Goal: Find specific page/section: Find specific page/section

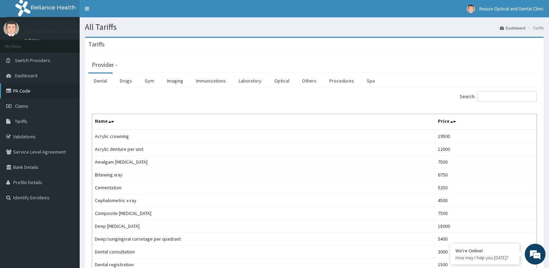
click at [26, 91] on link "PA Code" at bounding box center [40, 90] width 80 height 15
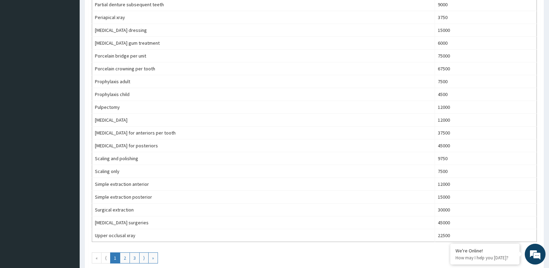
scroll to position [429, 0]
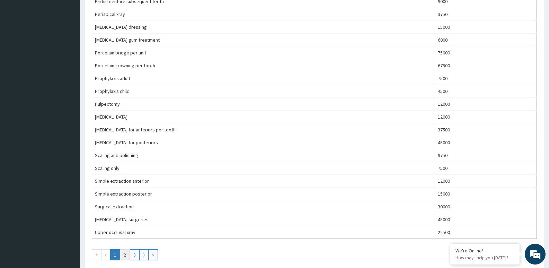
click at [125, 253] on link "2" at bounding box center [125, 254] width 10 height 11
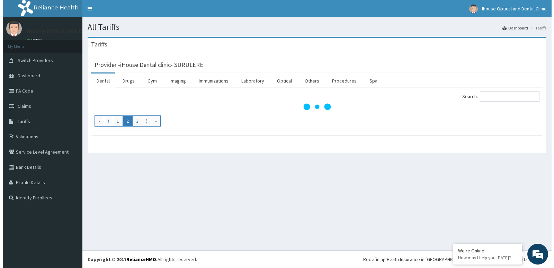
scroll to position [0, 0]
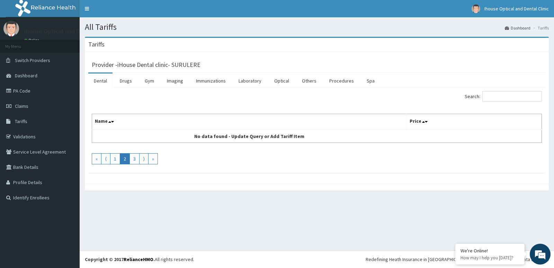
click at [97, 80] on link "Dental" at bounding box center [100, 80] width 24 height 15
click at [100, 81] on link "Dental" at bounding box center [100, 80] width 24 height 15
click at [283, 82] on link "Optical" at bounding box center [282, 80] width 26 height 15
click at [99, 80] on link "Dental" at bounding box center [100, 80] width 24 height 15
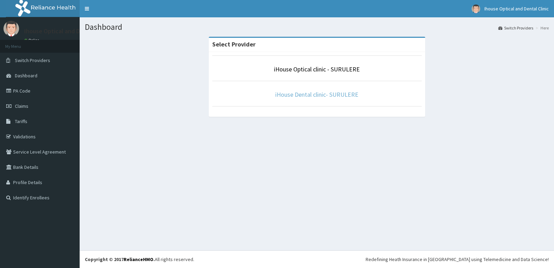
click at [300, 97] on link "iHouse Dental clinic- SURULERE" at bounding box center [316, 94] width 83 height 8
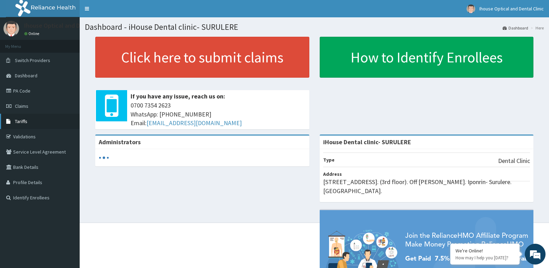
click at [24, 118] on span "Tariffs" at bounding box center [21, 121] width 12 height 6
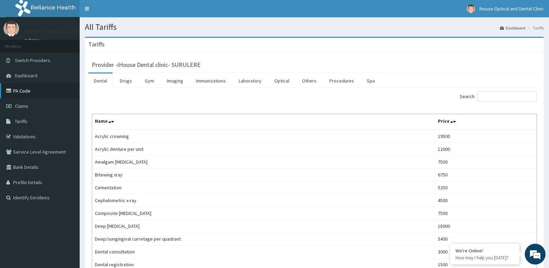
click at [20, 92] on link "PA Code" at bounding box center [40, 90] width 80 height 15
click at [20, 91] on link "PA Code" at bounding box center [40, 90] width 80 height 15
click at [24, 90] on link "PA Code" at bounding box center [40, 90] width 80 height 15
